Goal: Task Accomplishment & Management: Complete application form

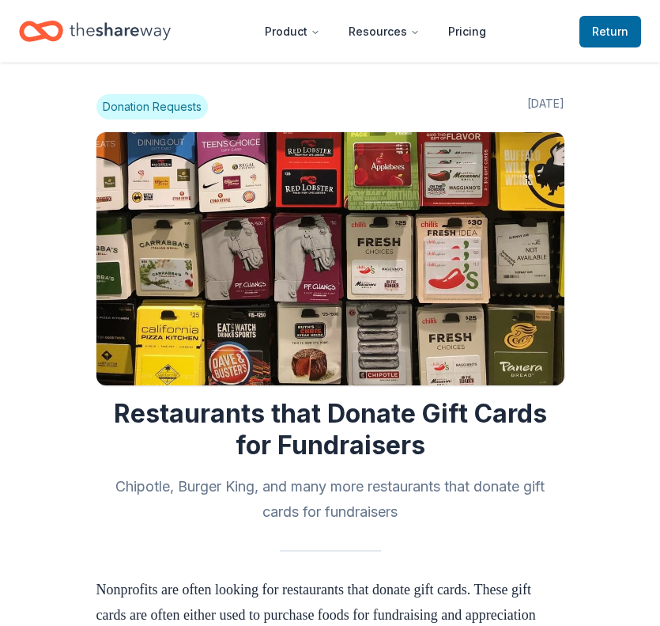
scroll to position [471, 0]
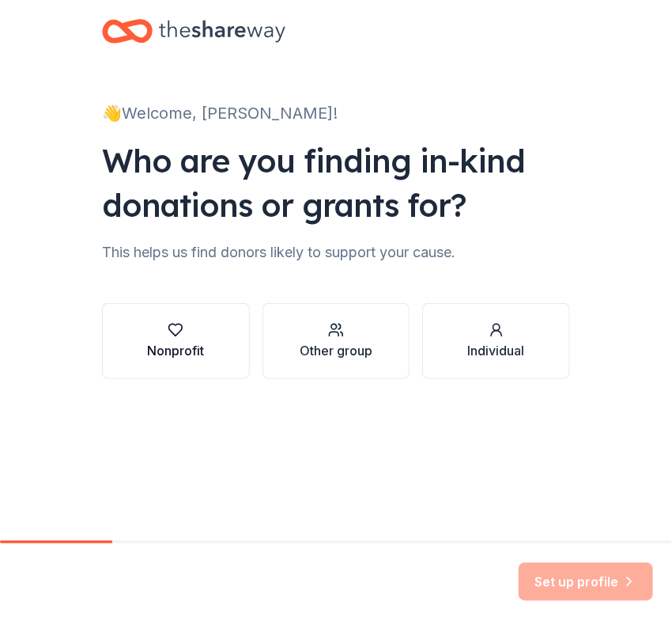
click at [180, 347] on div "Nonprofit" at bounding box center [175, 350] width 57 height 19
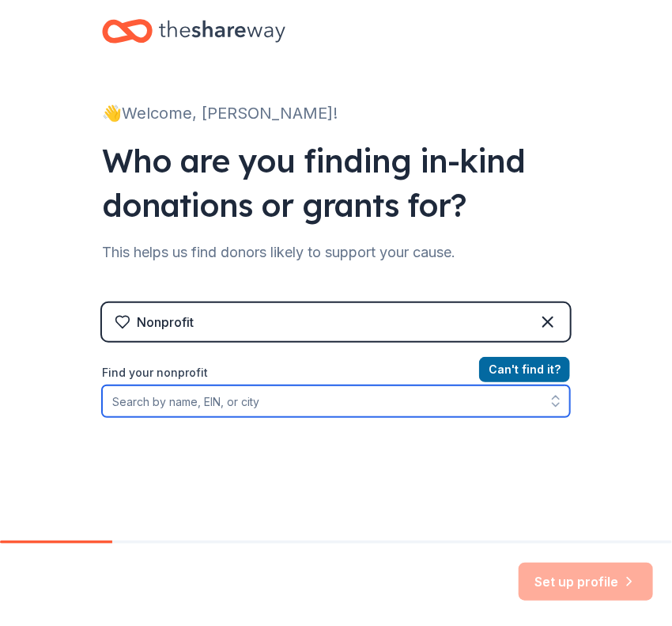
click at [301, 407] on input "Find your nonprofit" at bounding box center [336, 401] width 468 height 32
type input "99-3862075"
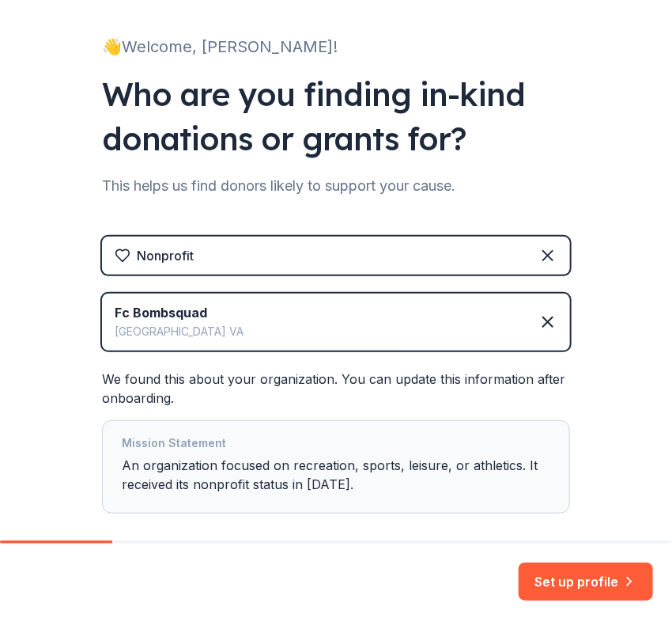
scroll to position [146, 0]
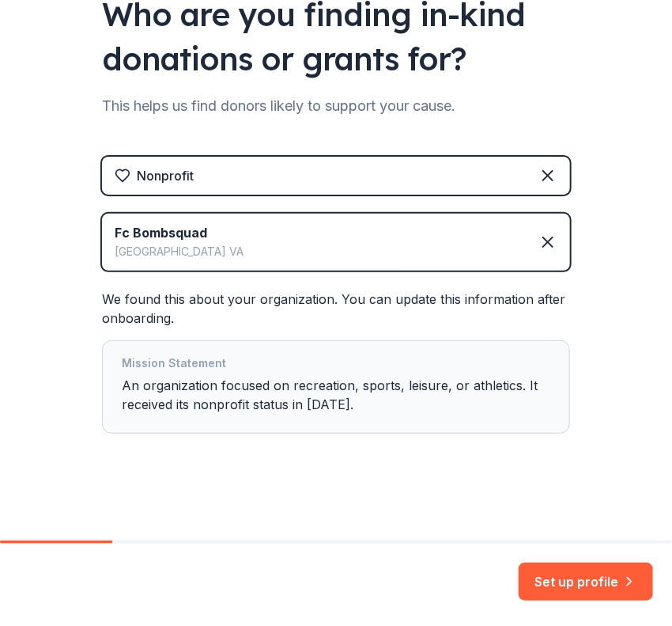
click at [572, 591] on button "Set up profile" at bounding box center [586, 581] width 134 height 38
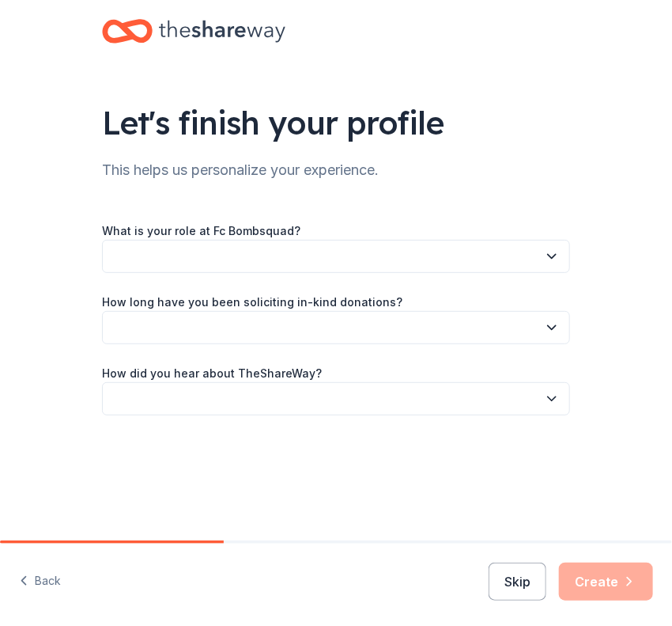
click at [231, 255] on button "button" at bounding box center [336, 256] width 468 height 33
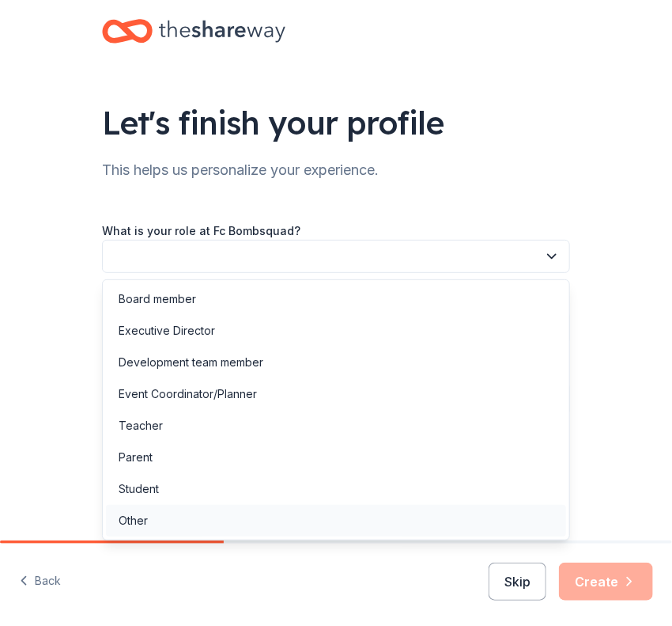
click at [274, 521] on div "Other" at bounding box center [336, 521] width 460 height 32
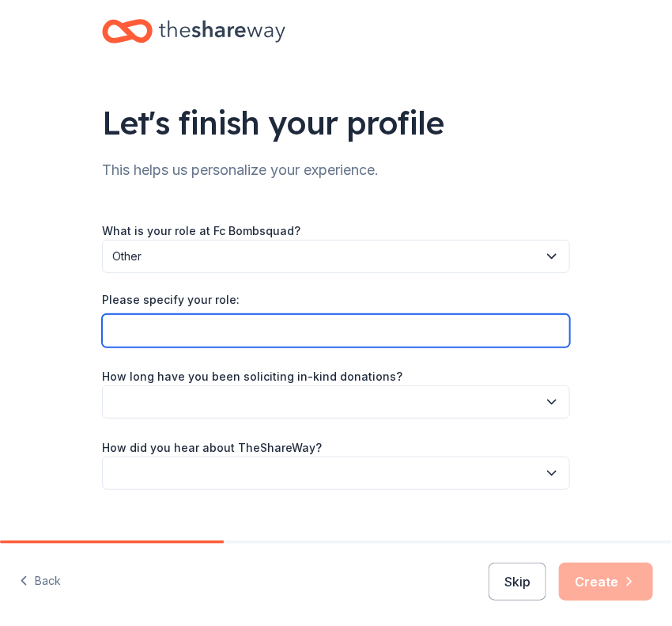
click at [331, 318] on input "Please specify your role:" at bounding box center [336, 330] width 468 height 33
type input "11U Team Manager"
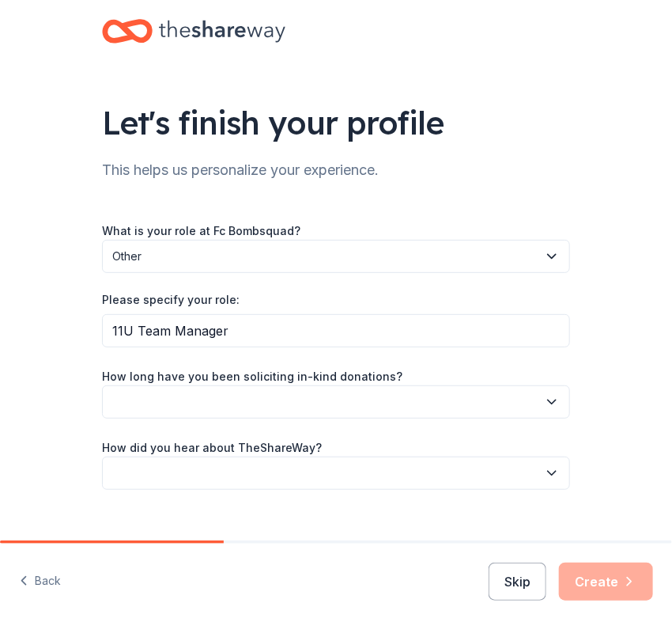
click at [346, 403] on button "button" at bounding box center [336, 401] width 468 height 33
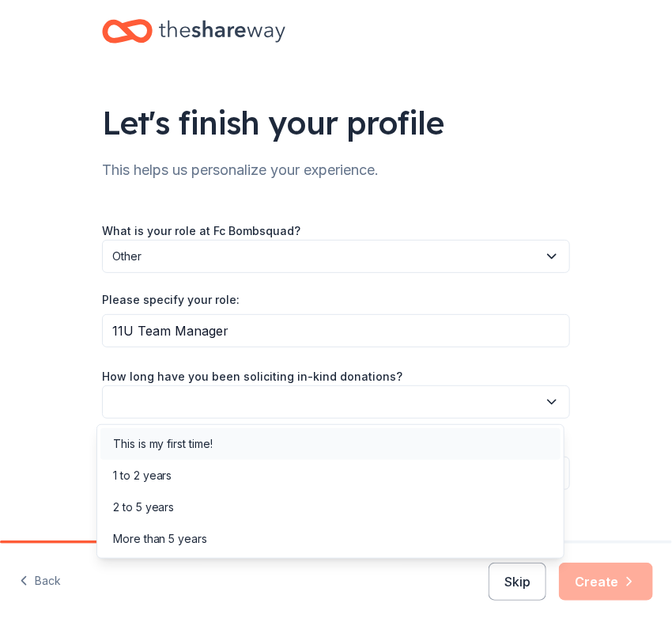
click at [241, 448] on div "This is my first time!" at bounding box center [330, 444] width 460 height 32
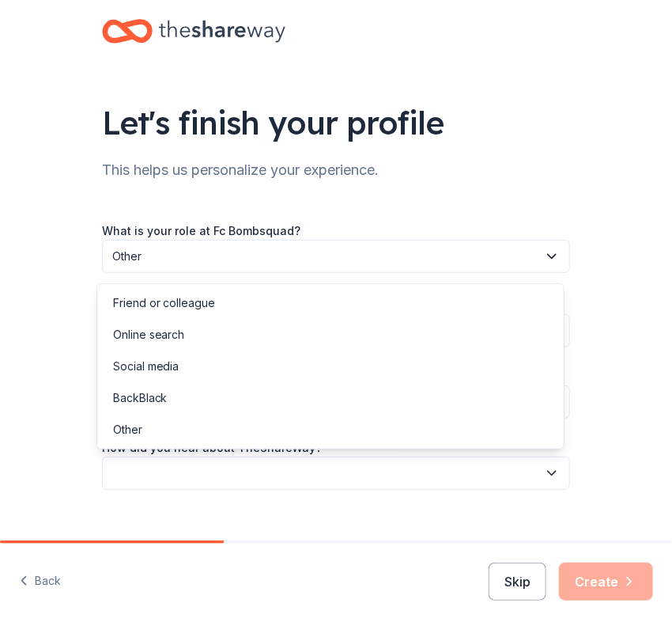
click at [322, 472] on button "button" at bounding box center [336, 472] width 468 height 33
click at [218, 338] on div "Online search" at bounding box center [330, 335] width 460 height 32
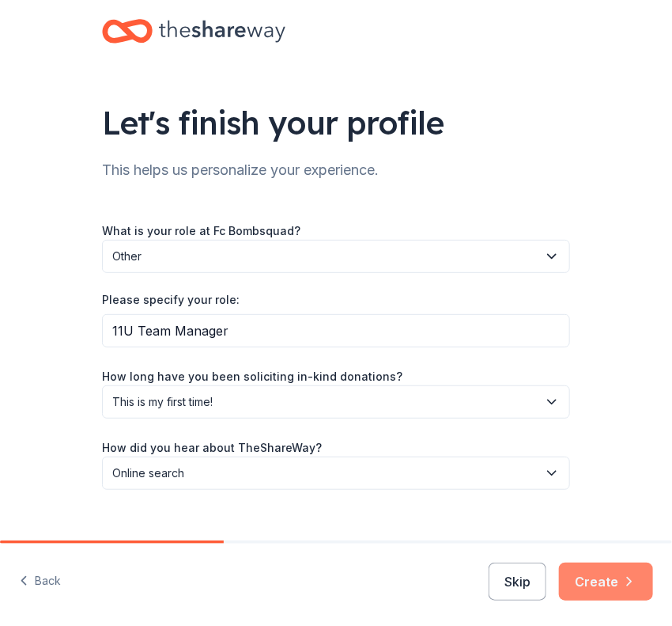
click at [614, 573] on button "Create" at bounding box center [606, 581] width 94 height 38
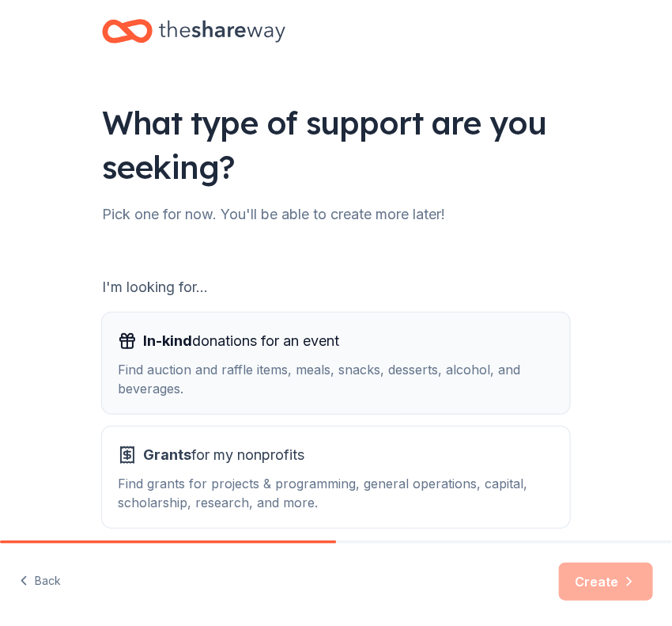
click at [313, 360] on div "Find auction and raffle items, meals, snacks, desserts, alcohol, and beverages." at bounding box center [336, 379] width 437 height 38
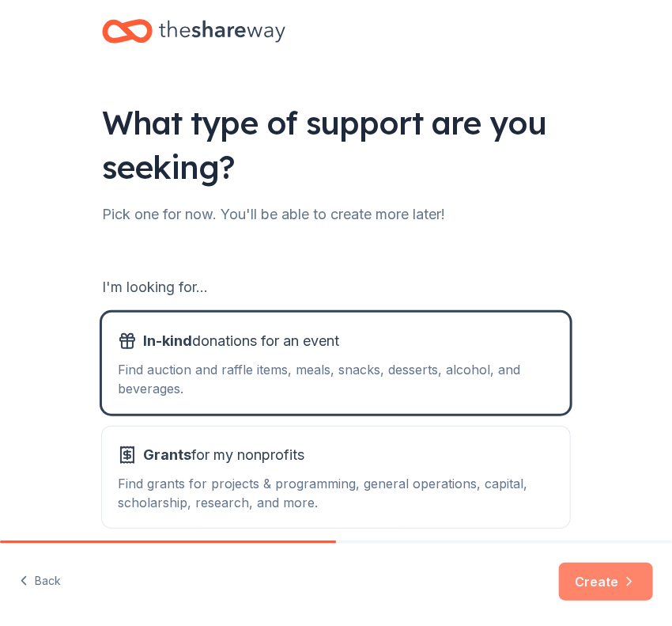
click at [607, 578] on button "Create" at bounding box center [606, 581] width 94 height 38
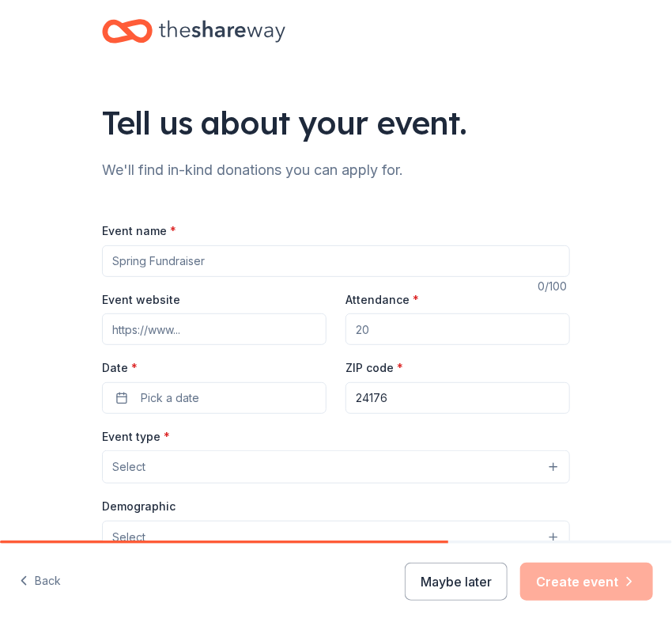
scroll to position [79, 0]
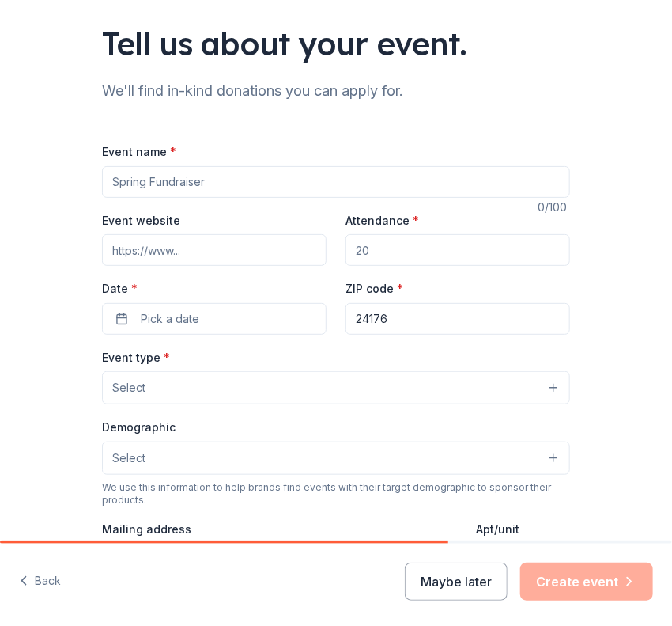
click at [274, 180] on input "Event name *" at bounding box center [336, 182] width 468 height 32
click at [275, 182] on input "Event name *" at bounding box center [336, 182] width 468 height 32
type input "Fall Tournament Fundraiser"
click at [408, 240] on input "Attendance *" at bounding box center [458, 250] width 225 height 32
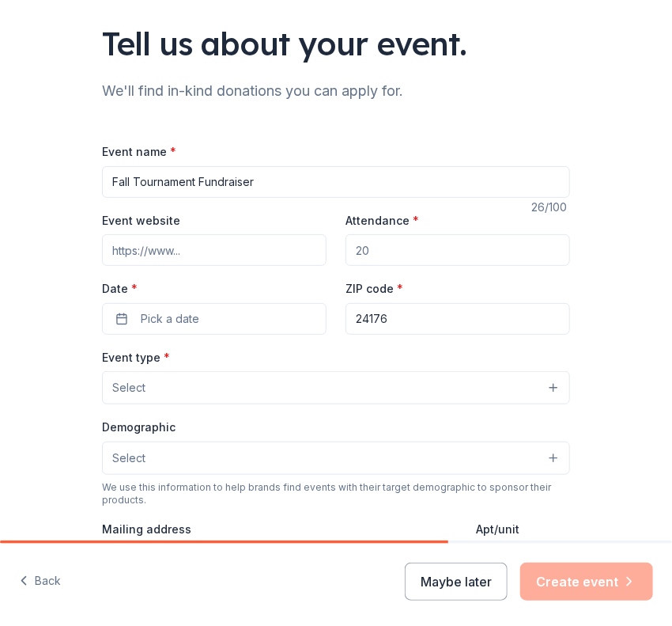
click at [399, 251] on input "Attendance *" at bounding box center [458, 250] width 225 height 32
type input "13"
click at [596, 293] on div "Tell us about your event. We'll find in-kind donations you can apply for. Event…" at bounding box center [336, 434] width 672 height 1027
click at [418, 325] on input "24176" at bounding box center [458, 319] width 225 height 32
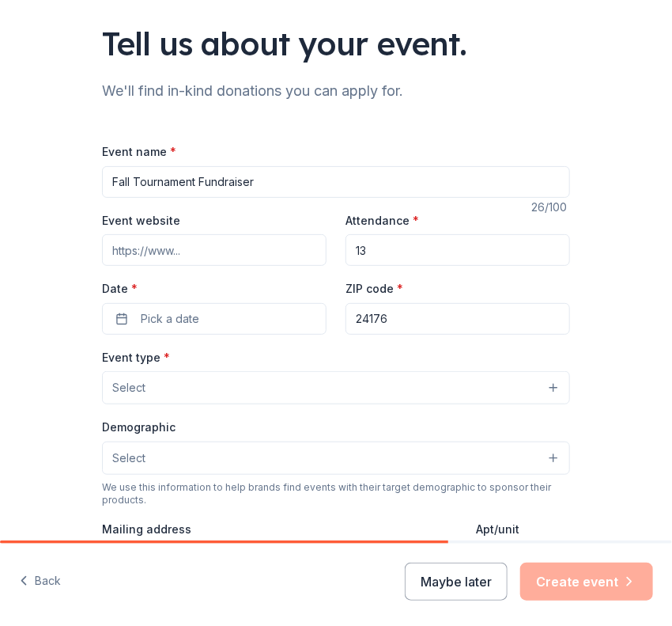
click at [418, 325] on input "24176" at bounding box center [458, 319] width 225 height 32
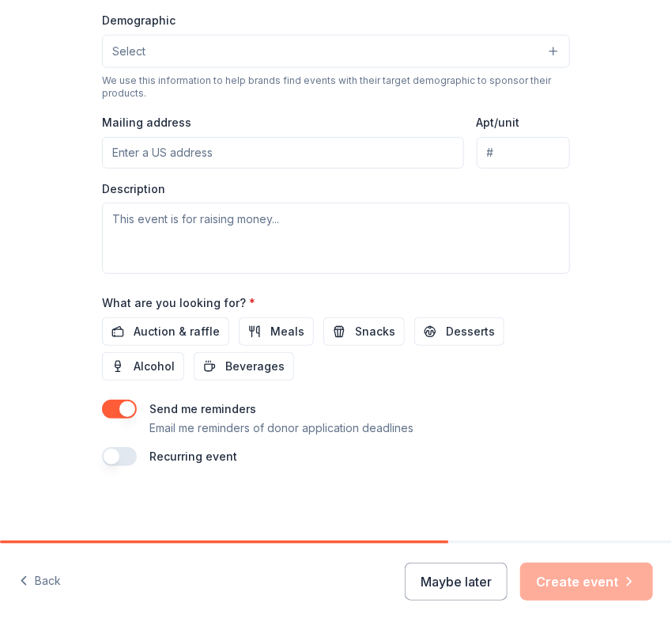
scroll to position [487, 0]
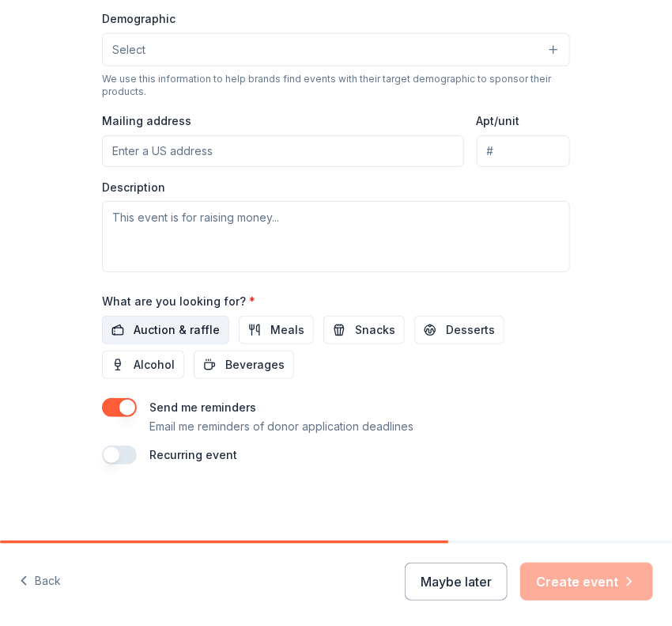
type input "24151"
click at [135, 328] on span "Auction & raffle" at bounding box center [177, 329] width 86 height 19
click at [535, 417] on div "Send me reminders Email me reminders of donor application deadlines" at bounding box center [336, 417] width 468 height 38
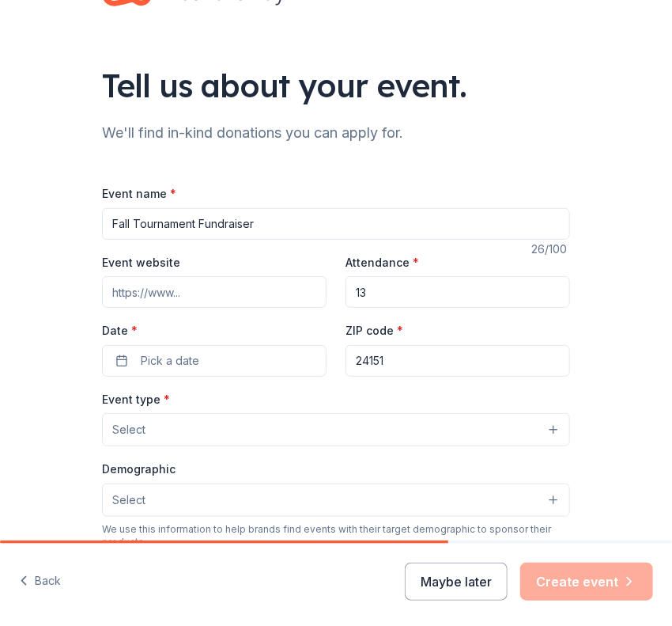
scroll to position [13, 0]
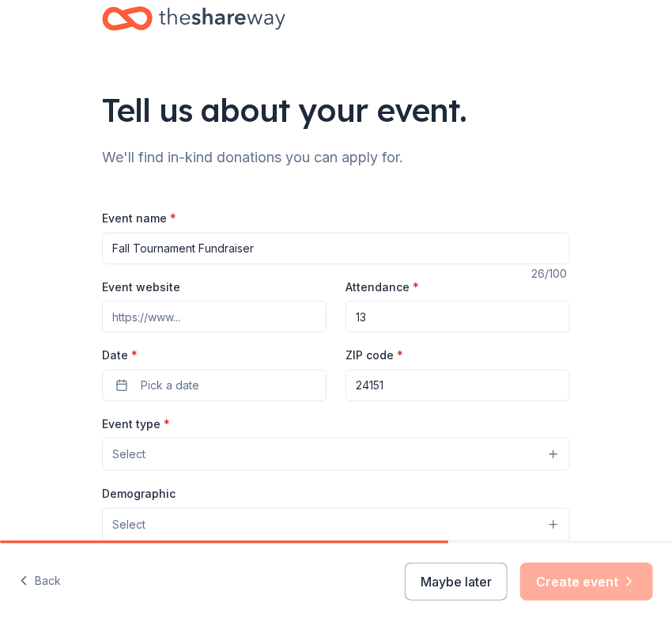
click at [436, 319] on input "13" at bounding box center [458, 317] width 225 height 32
click at [199, 391] on button "Pick a date" at bounding box center [214, 385] width 225 height 32
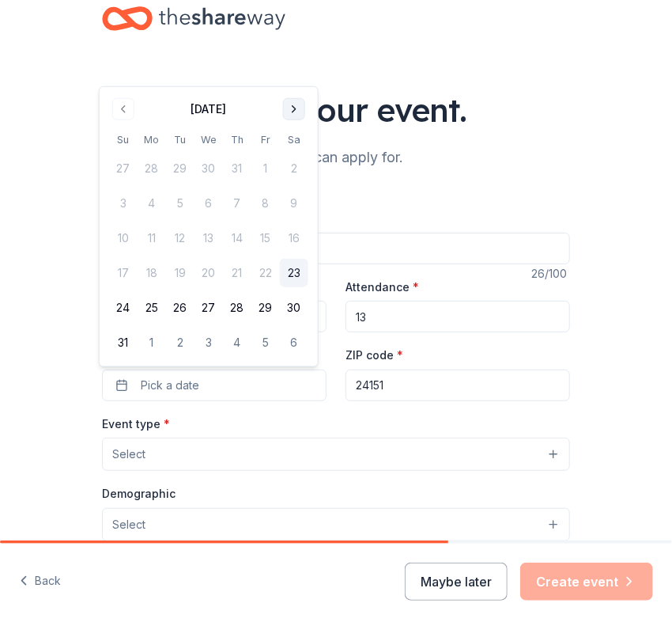
click at [288, 107] on button "Go to next month" at bounding box center [294, 109] width 22 height 22
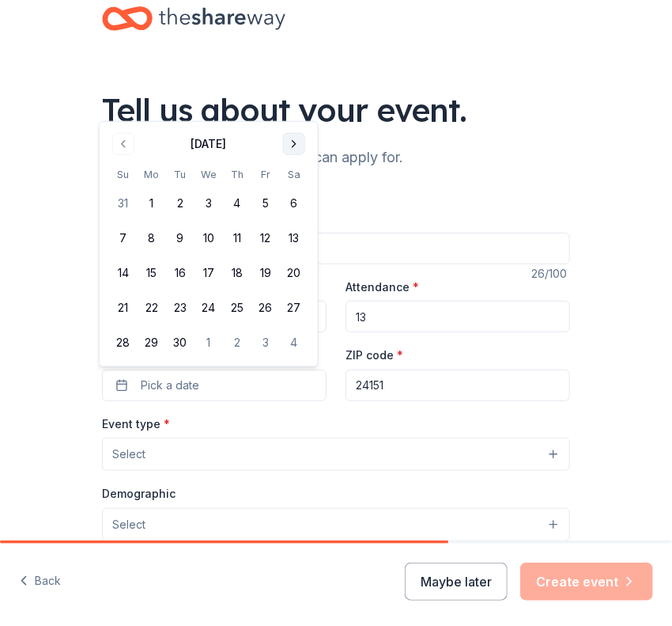
click at [297, 144] on button "Go to next month" at bounding box center [294, 144] width 22 height 22
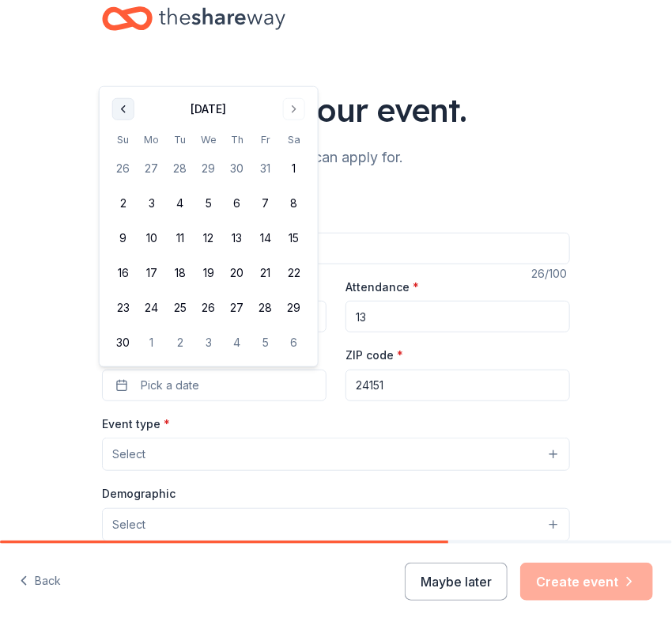
click at [126, 110] on button "Go to previous month" at bounding box center [123, 109] width 22 height 22
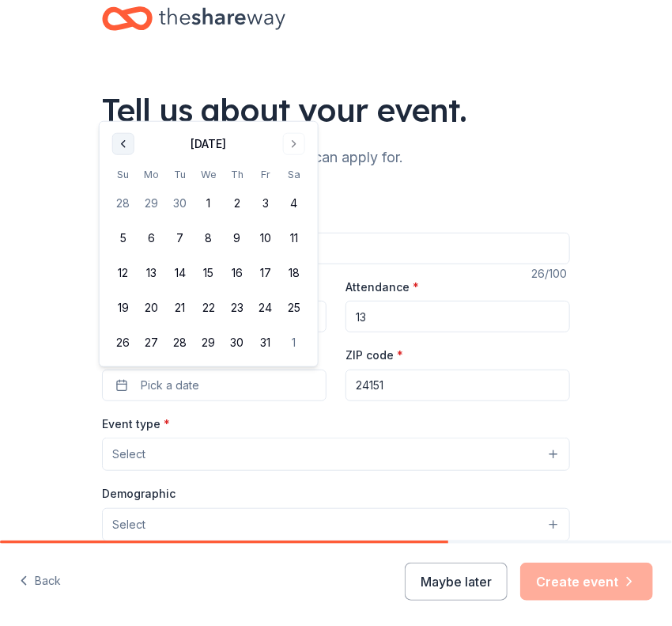
click at [123, 146] on button "Go to previous month" at bounding box center [123, 144] width 22 height 22
click at [150, 271] on button "15" at bounding box center [152, 273] width 28 height 28
click at [604, 350] on div "Tell us about your event. We'll find in-kind donations you can apply for. Event…" at bounding box center [336, 500] width 672 height 1027
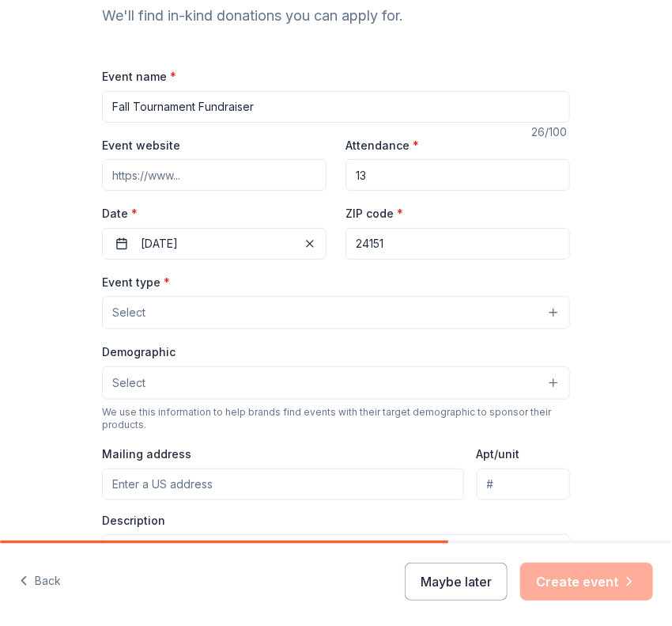
scroll to position [171, 0]
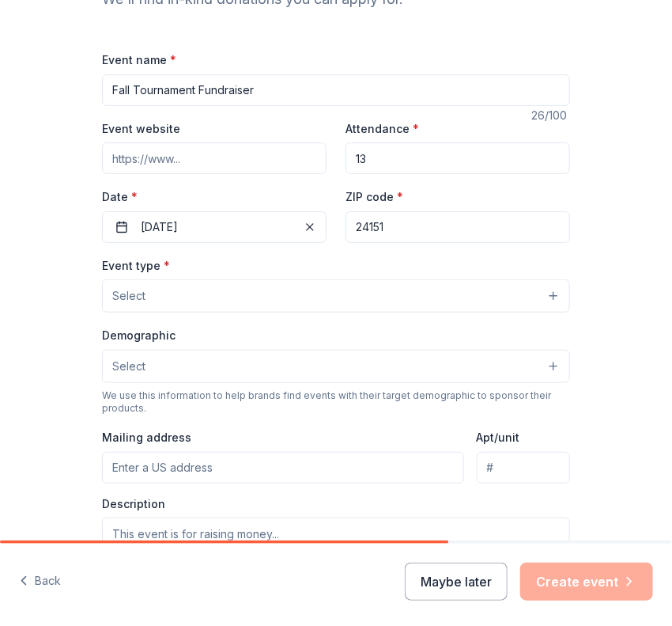
click at [434, 297] on button "Select" at bounding box center [336, 295] width 468 height 33
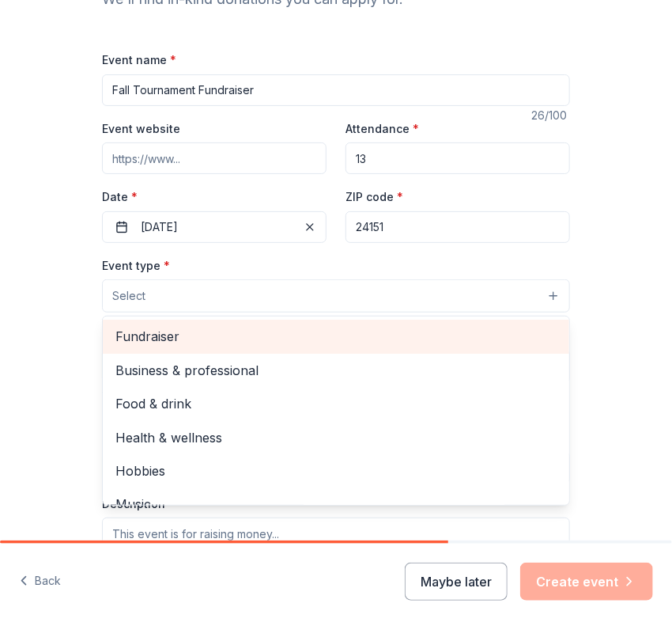
click at [203, 337] on span "Fundraiser" at bounding box center [335, 336] width 441 height 21
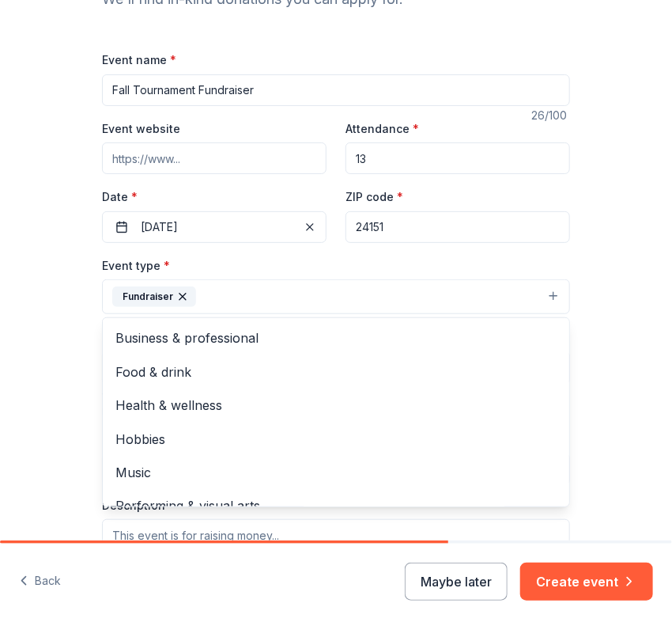
click at [630, 334] on div "Tell us about your event. We'll find in-kind donations you can apply for. Event…" at bounding box center [336, 343] width 672 height 1029
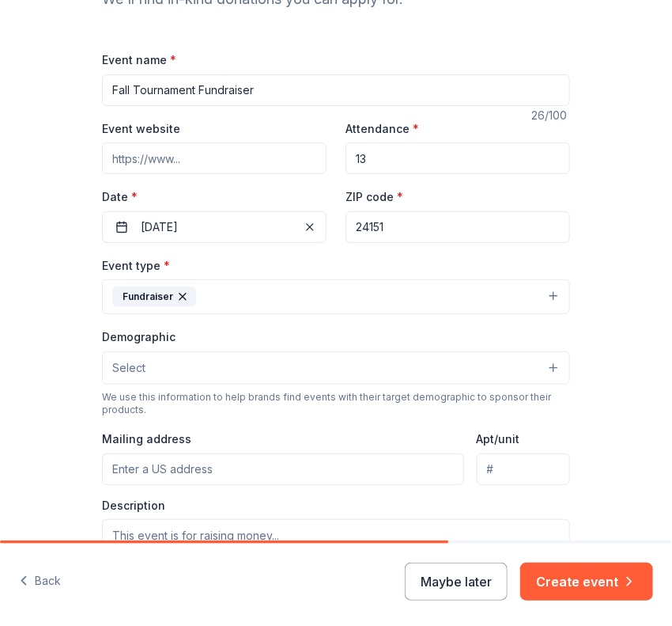
scroll to position [250, 0]
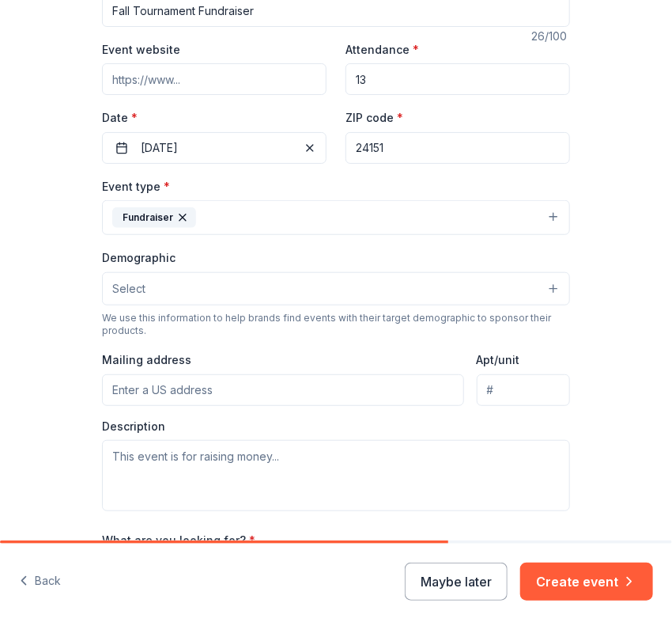
click at [405, 271] on div "Demographic Select" at bounding box center [336, 277] width 468 height 58
click at [393, 286] on button "Select" at bounding box center [336, 288] width 468 height 33
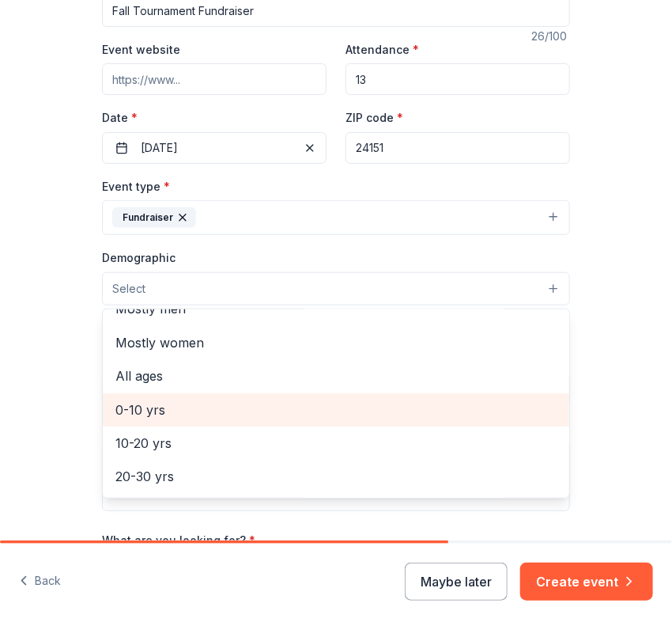
scroll to position [79, 0]
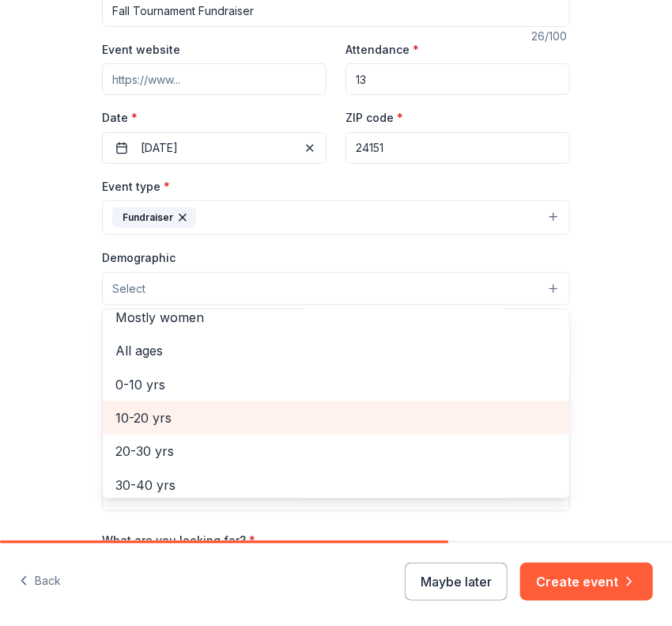
click at [177, 421] on span "10-20 yrs" at bounding box center [335, 417] width 441 height 21
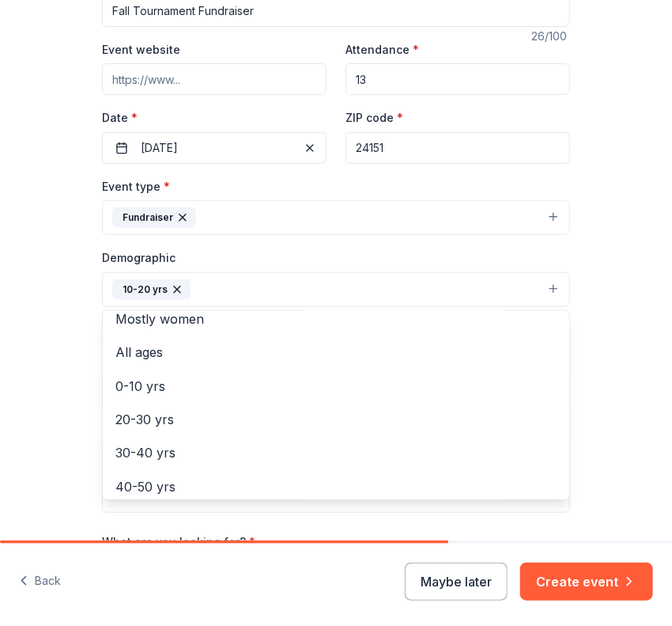
click at [607, 339] on div "Tell us about your event. We'll find in-kind donations you can apply for. Event…" at bounding box center [336, 265] width 672 height 1031
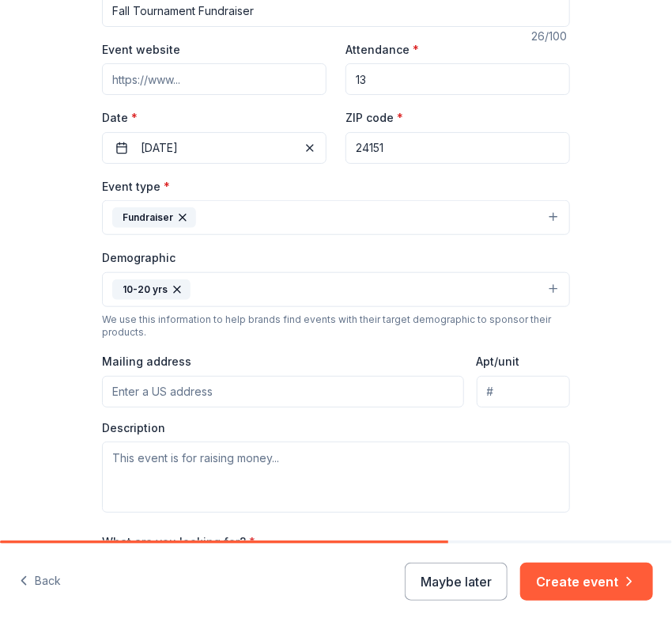
click at [171, 284] on icon "button" at bounding box center [177, 289] width 13 height 13
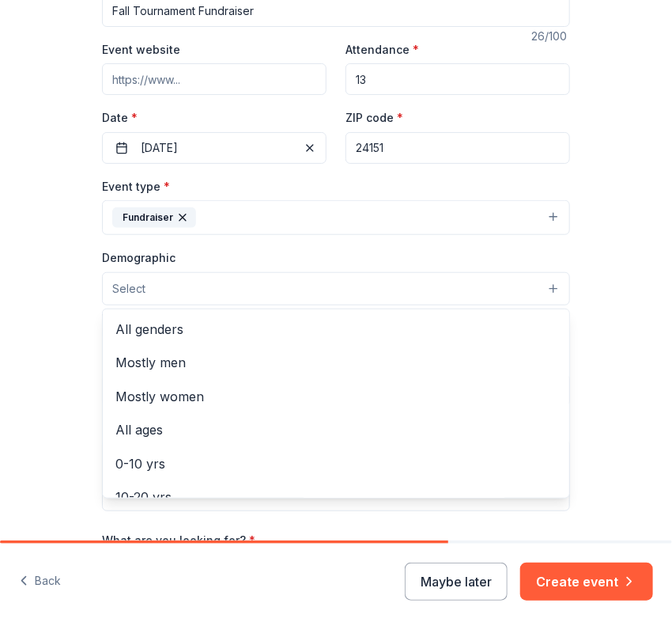
drag, startPoint x: 628, startPoint y: 340, endPoint x: 607, endPoint y: 341, distance: 20.6
click at [628, 339] on div "Tell us about your event. We'll find in-kind donations you can apply for. Event…" at bounding box center [336, 264] width 672 height 1029
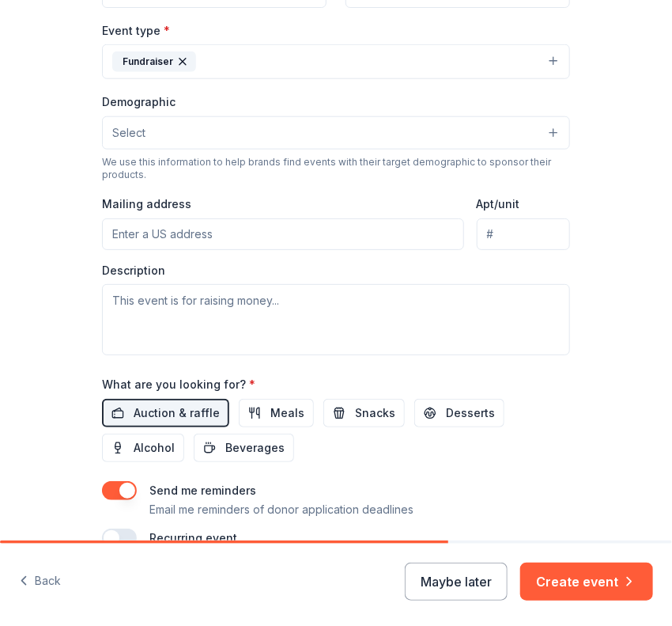
scroll to position [408, 0]
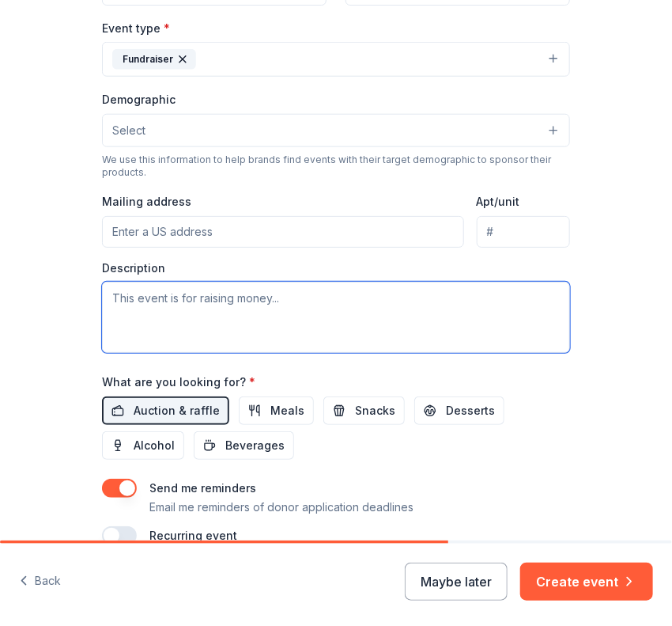
click at [292, 315] on textarea at bounding box center [336, 317] width 468 height 71
click at [330, 297] on textarea at bounding box center [336, 317] width 468 height 71
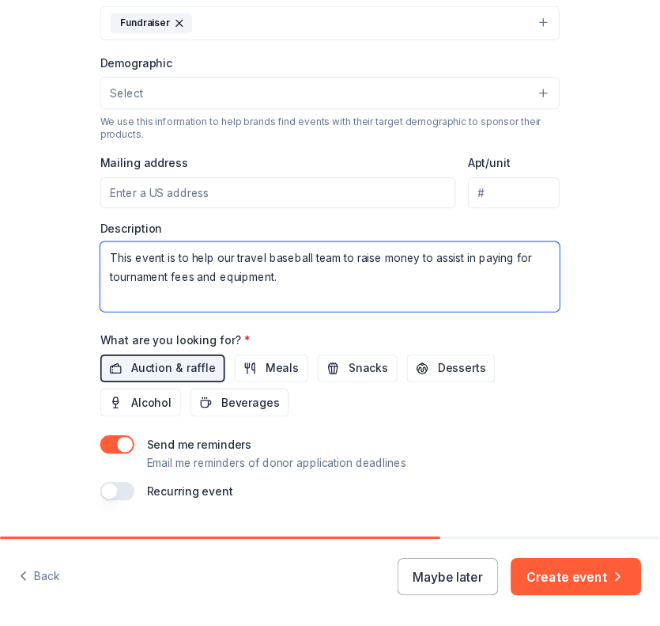
scroll to position [488, 0]
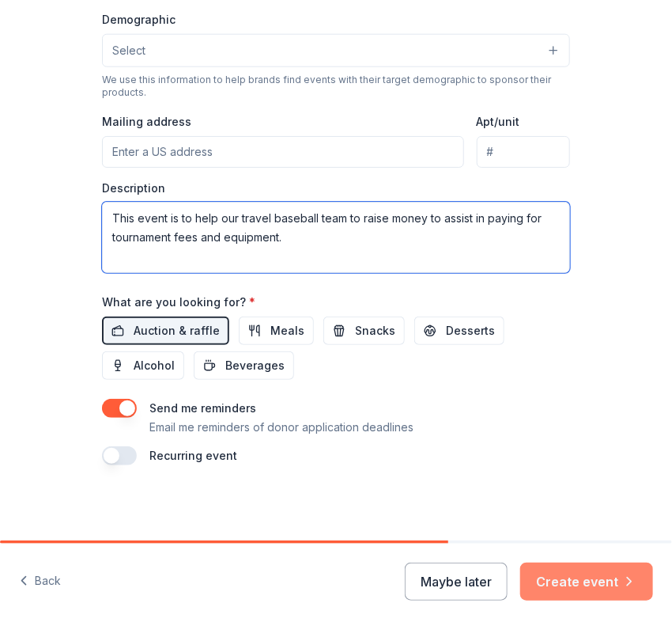
type textarea "This event is to help our travel baseball team to raise money to assist in payi…"
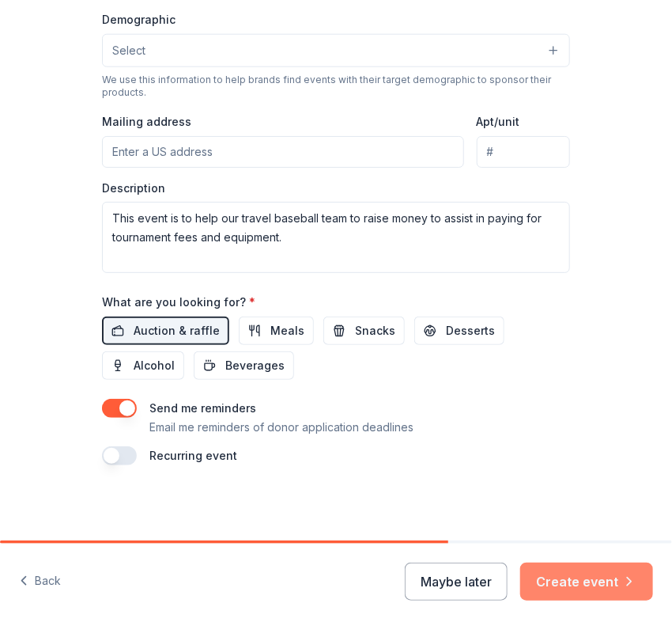
click at [604, 581] on button "Create event" at bounding box center [586, 581] width 133 height 38
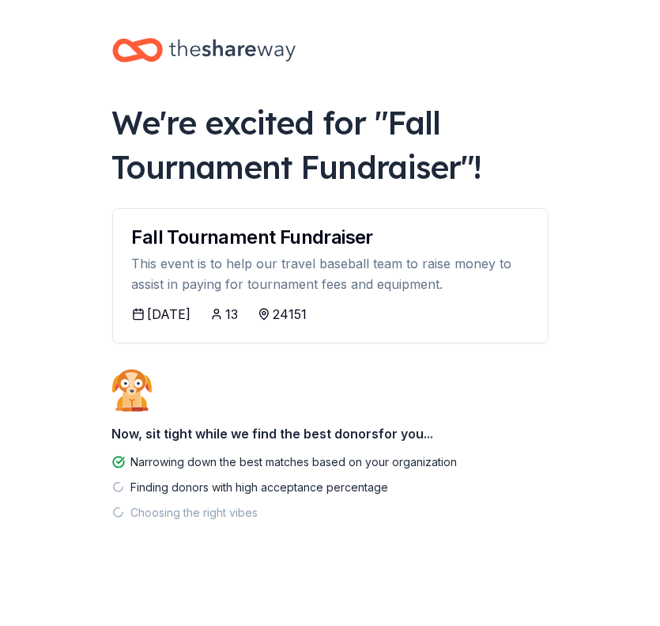
click at [520, 385] on div "We're excited for " Fall Tournament Fundraiser "! Fall Tournament Fundraiser Th…" at bounding box center [330, 313] width 475 height 626
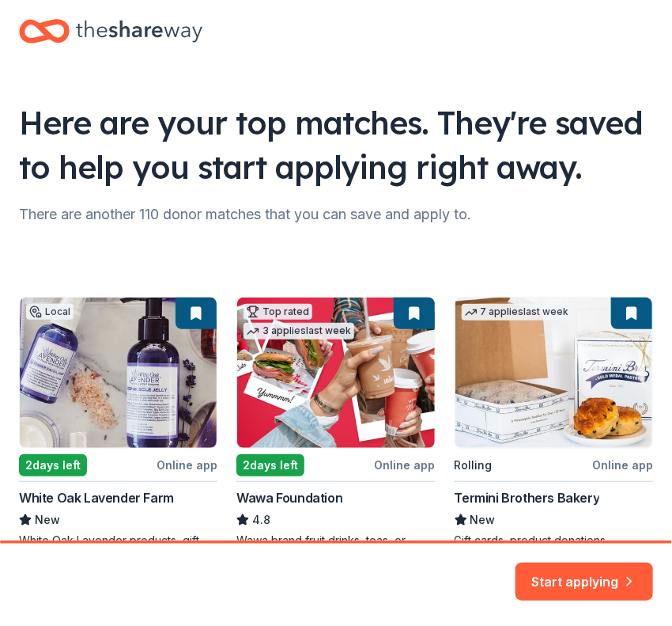
click at [608, 577] on button "Start applying" at bounding box center [585, 572] width 138 height 38
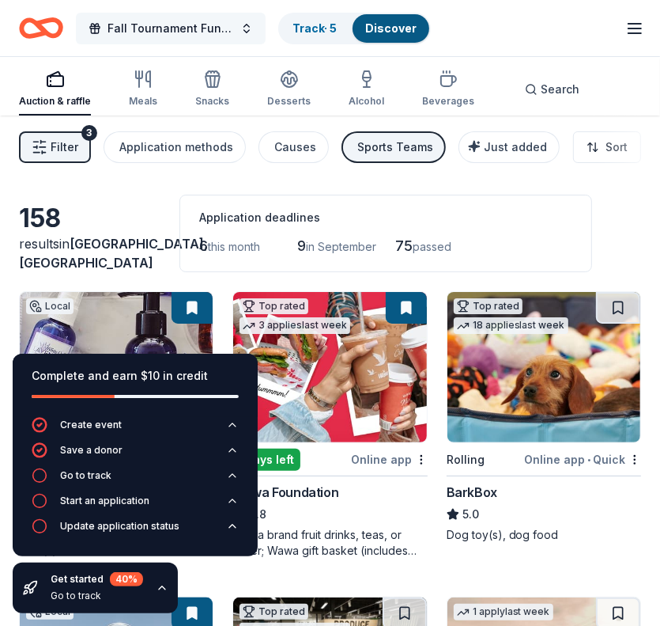
click at [187, 21] on span "Fall Tournament Fundraiser" at bounding box center [171, 28] width 127 height 19
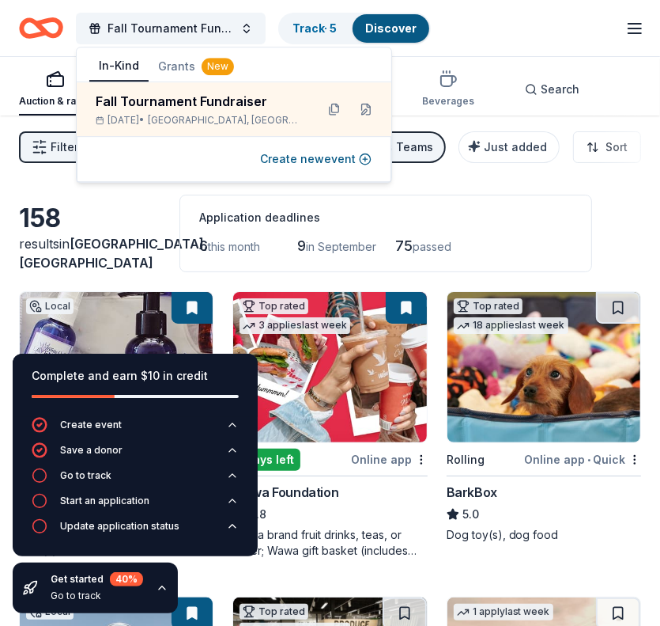
click at [510, 29] on div "Fall Tournament Fundraiser Track · 5 Discover Start free trial Earn Rewards" at bounding box center [330, 27] width 622 height 37
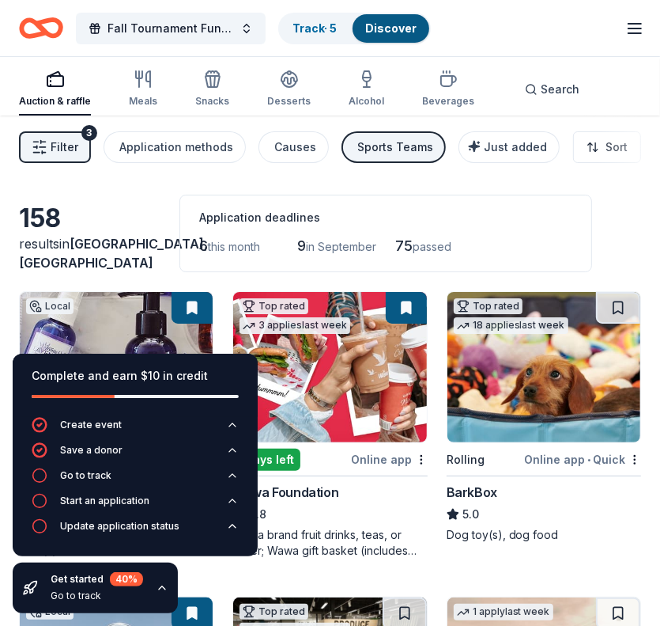
click at [630, 211] on div "158 results in Rocky Mount, VA Application deadlines 6 this month 9 in Septembe…" at bounding box center [330, 234] width 622 height 78
click at [546, 91] on span "Search" at bounding box center [560, 89] width 39 height 19
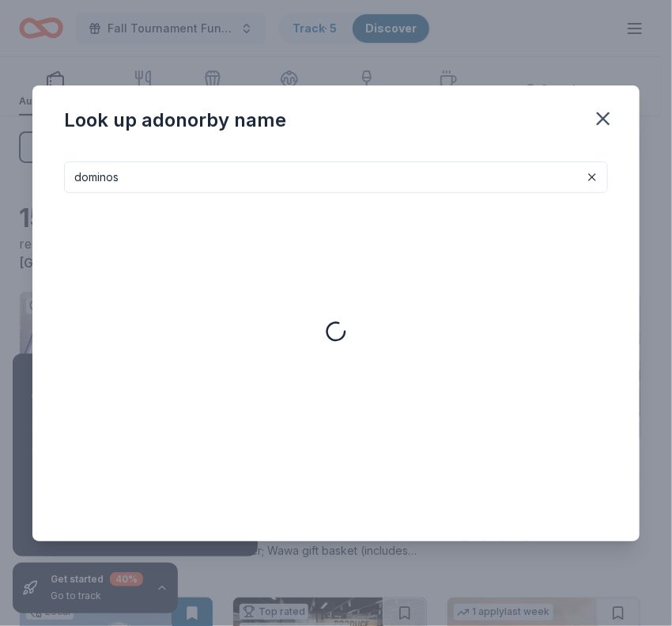
type input "dominos"
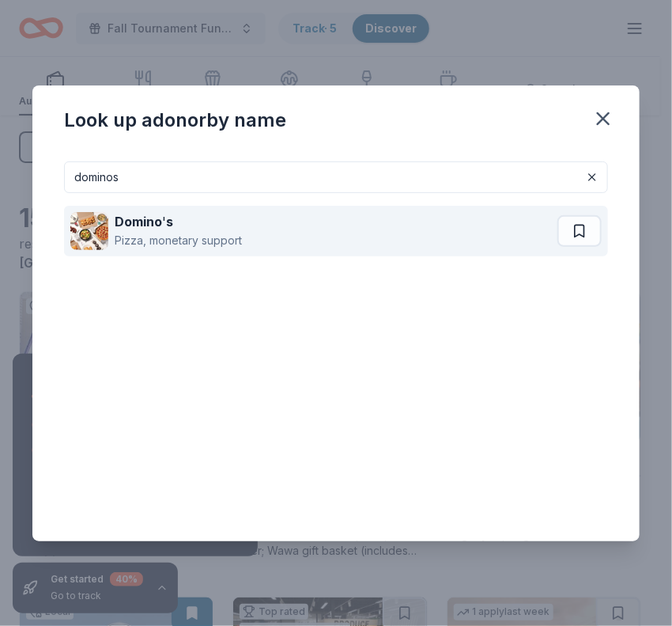
click at [216, 236] on div "Pizza, monetary support" at bounding box center [178, 240] width 127 height 19
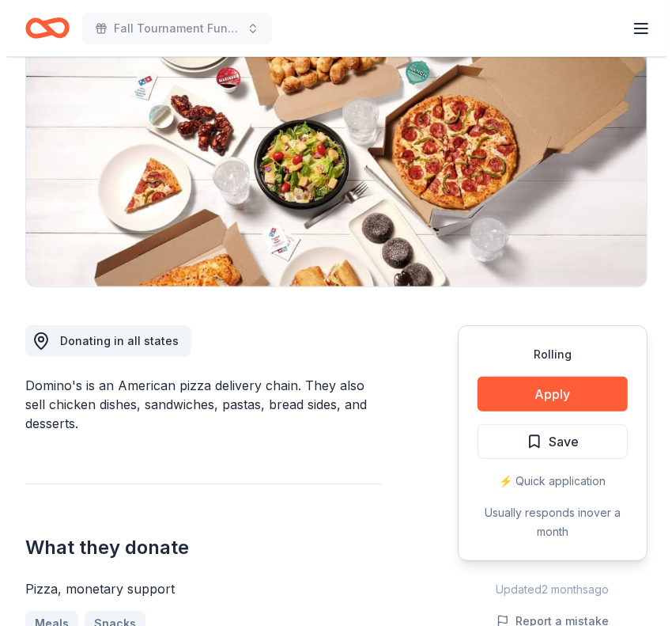
scroll to position [237, 0]
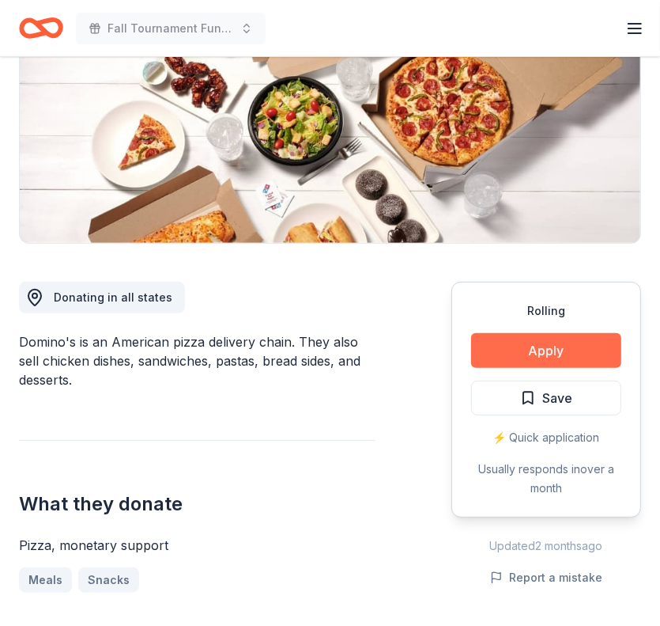
click at [544, 352] on button "Apply" at bounding box center [546, 350] width 150 height 35
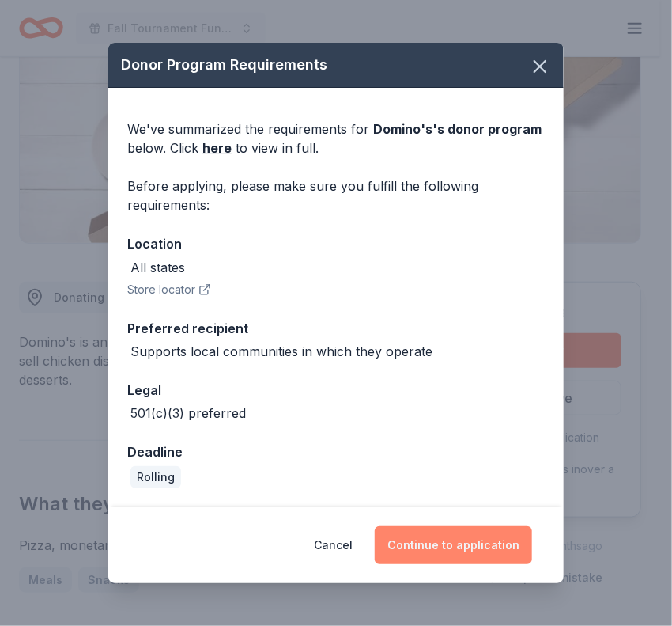
click at [465, 554] on button "Continue to application" at bounding box center [453, 545] width 157 height 38
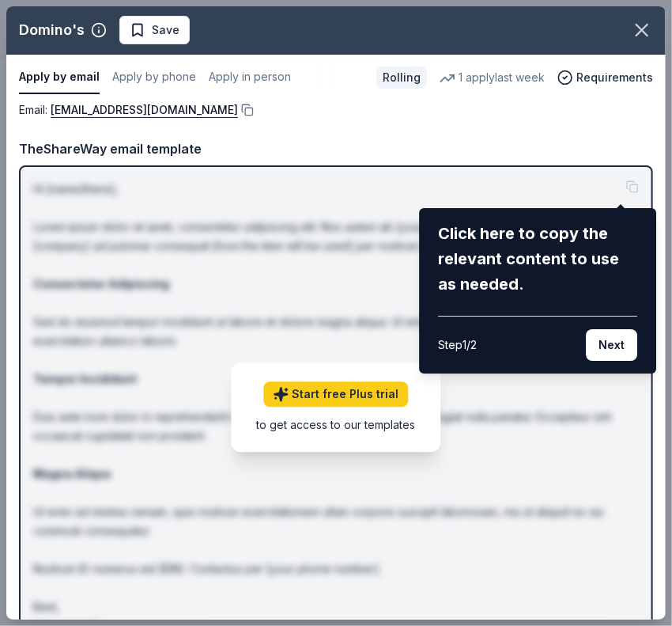
click at [247, 284] on div "Domino's Save Apply by email Apply by phone Apply in person Rolling 1 apply las…" at bounding box center [336, 312] width 660 height 613
click at [611, 344] on button "Next" at bounding box center [611, 345] width 51 height 32
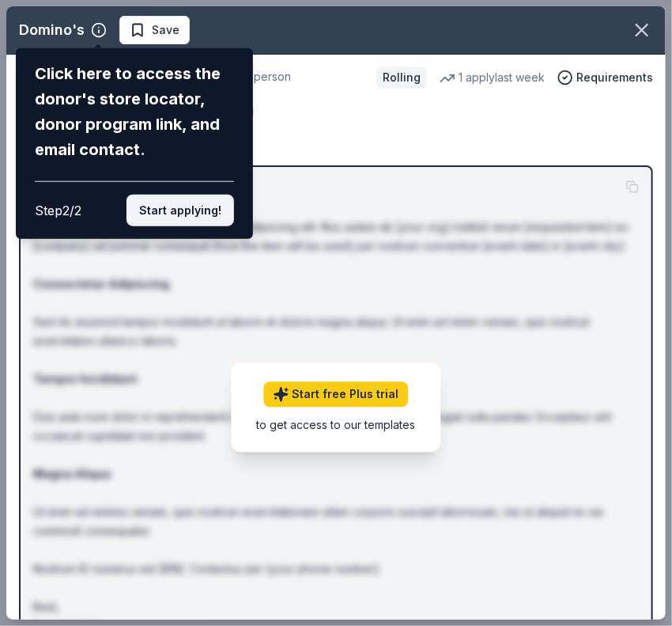
click at [173, 214] on button "Start applying!" at bounding box center [181, 211] width 108 height 32
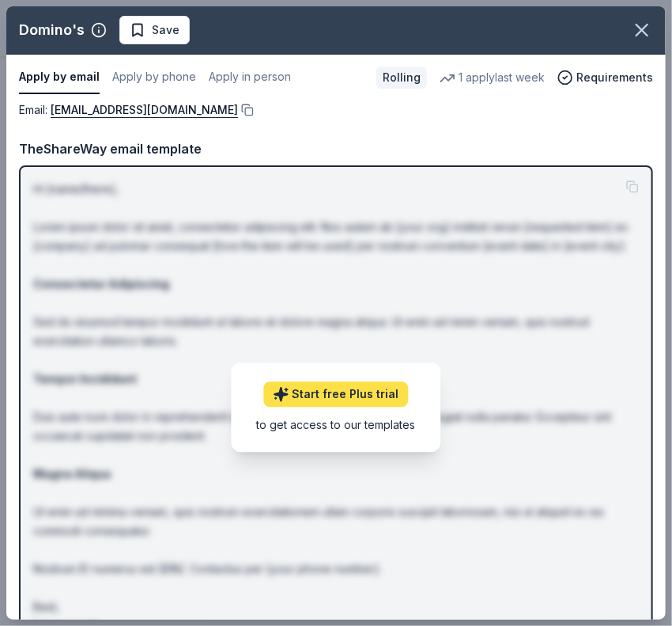
click at [313, 407] on link "Start free Plus trial" at bounding box center [336, 394] width 145 height 25
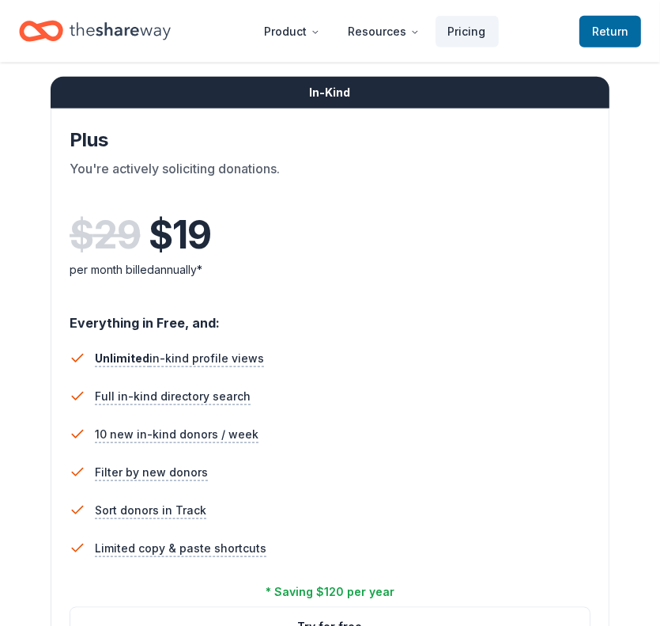
scroll to position [791, 0]
